Goal: Complete application form

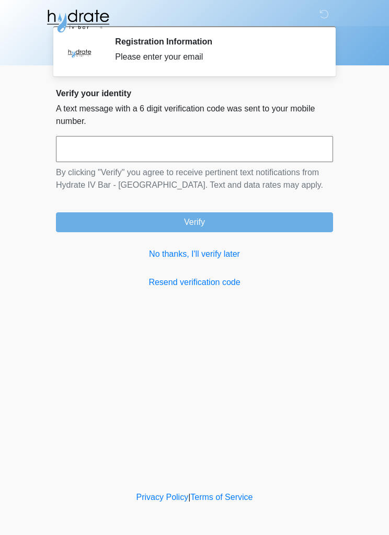
click at [84, 158] on input "text" at bounding box center [194, 149] width 277 height 26
type input "******"
click at [96, 221] on button "Verify" at bounding box center [194, 222] width 277 height 20
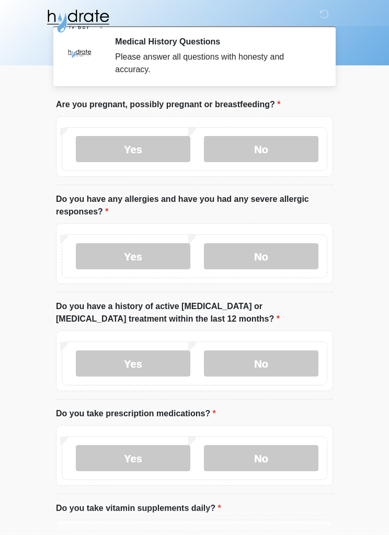
click at [305, 147] on label "No" at bounding box center [261, 149] width 114 height 26
click at [267, 251] on label "No" at bounding box center [261, 256] width 114 height 26
click at [283, 352] on label "No" at bounding box center [261, 363] width 114 height 26
click at [286, 448] on label "No" at bounding box center [261, 458] width 114 height 26
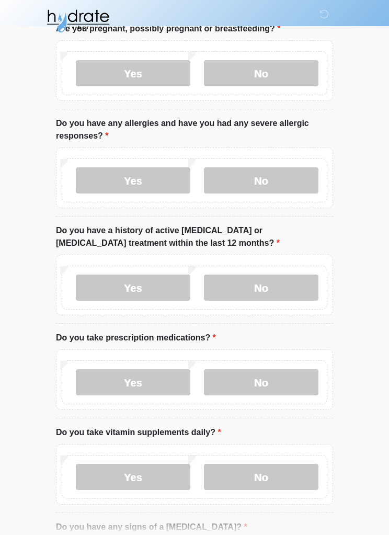
scroll to position [269, 0]
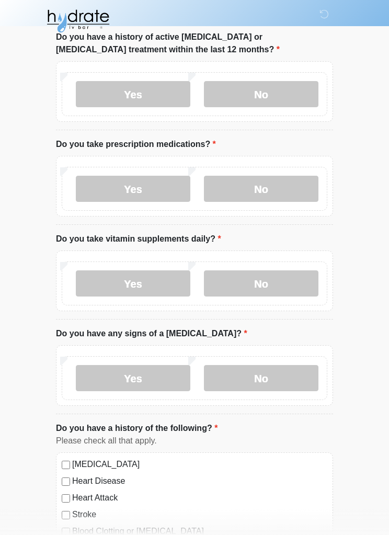
click at [288, 285] on label "No" at bounding box center [261, 283] width 114 height 26
click at [280, 377] on label "No" at bounding box center [261, 378] width 114 height 26
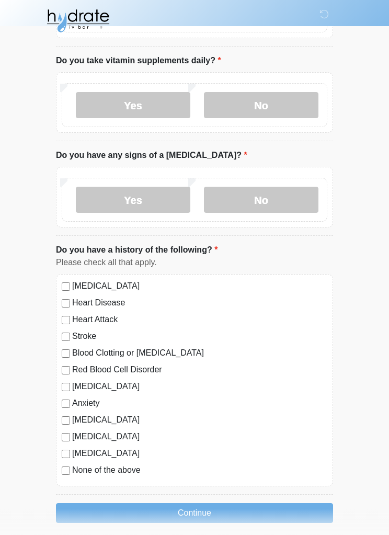
scroll to position [456, 0]
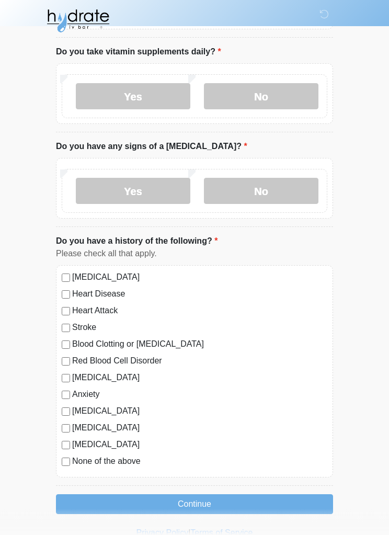
click at [130, 457] on label "None of the above" at bounding box center [199, 461] width 255 height 13
click at [250, 502] on button "Continue" at bounding box center [194, 504] width 277 height 20
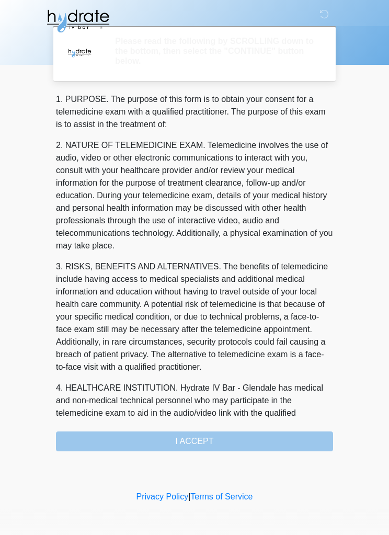
scroll to position [0, 0]
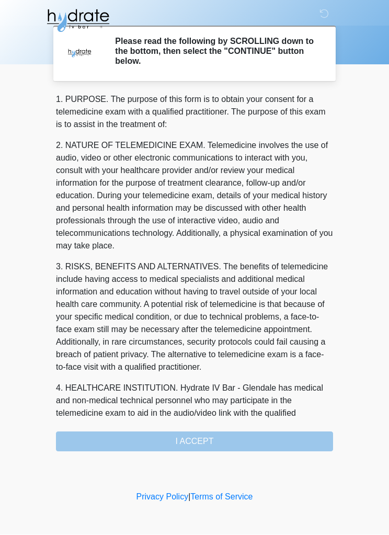
click at [238, 438] on div "1. PURPOSE. The purpose of this form is to obtain your consent for a telemedici…" at bounding box center [194, 273] width 277 height 358
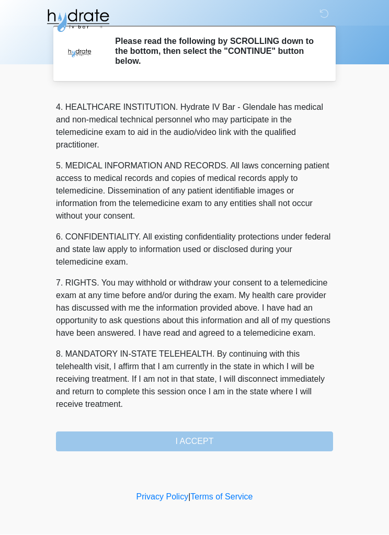
scroll to position [306, 0]
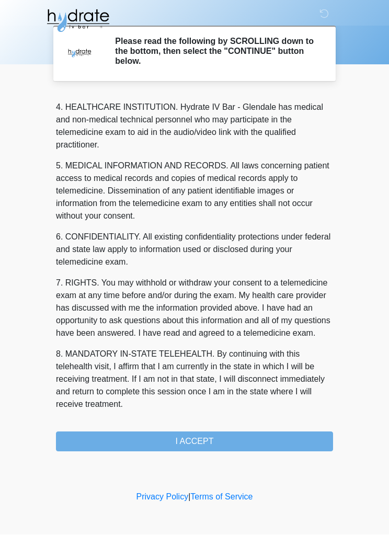
click at [248, 437] on button "I ACCEPT" at bounding box center [194, 442] width 277 height 20
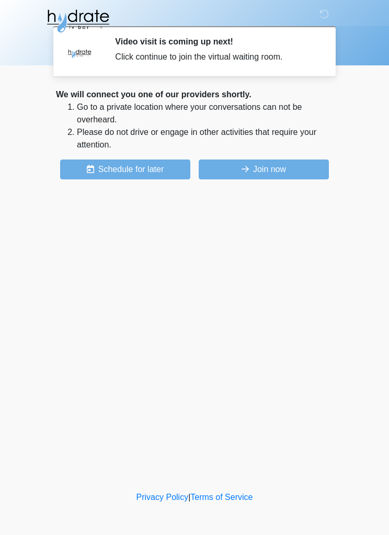
click at [305, 165] on button "Join now" at bounding box center [264, 169] width 130 height 20
